Goal: Task Accomplishment & Management: Complete application form

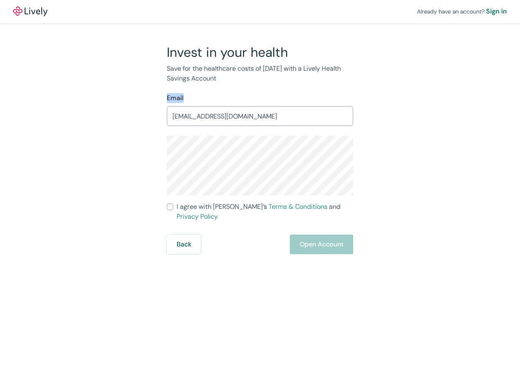
click at [90, 104] on div "Invest in your health Save for the healthcare costs of [DATE] with a Lively Hea…" at bounding box center [255, 149] width 393 height 210
click at [83, 131] on div "Invest in your health Save for the healthcare costs of [DATE] with a Lively Hea…" at bounding box center [255, 149] width 393 height 210
click at [175, 117] on input "[EMAIL_ADDRESS][DOMAIN_NAME]" at bounding box center [260, 116] width 187 height 16
type input "[EMAIL_ADDRESS][DOMAIN_NAME]"
click at [77, 164] on div "Invest in your health Save for the healthcare costs of [DATE] with a Lively Hea…" at bounding box center [255, 149] width 393 height 210
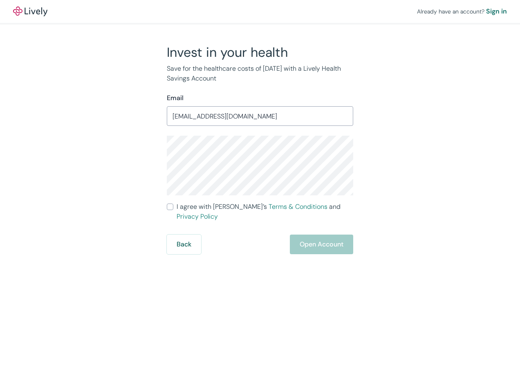
click at [171, 208] on input "I agree with Lively’s Terms & Conditions and Privacy Policy" at bounding box center [170, 207] width 7 height 7
checkbox input "true"
click at [298, 240] on button "Open Account" at bounding box center [321, 245] width 63 height 20
